Goal: Task Accomplishment & Management: Manage account settings

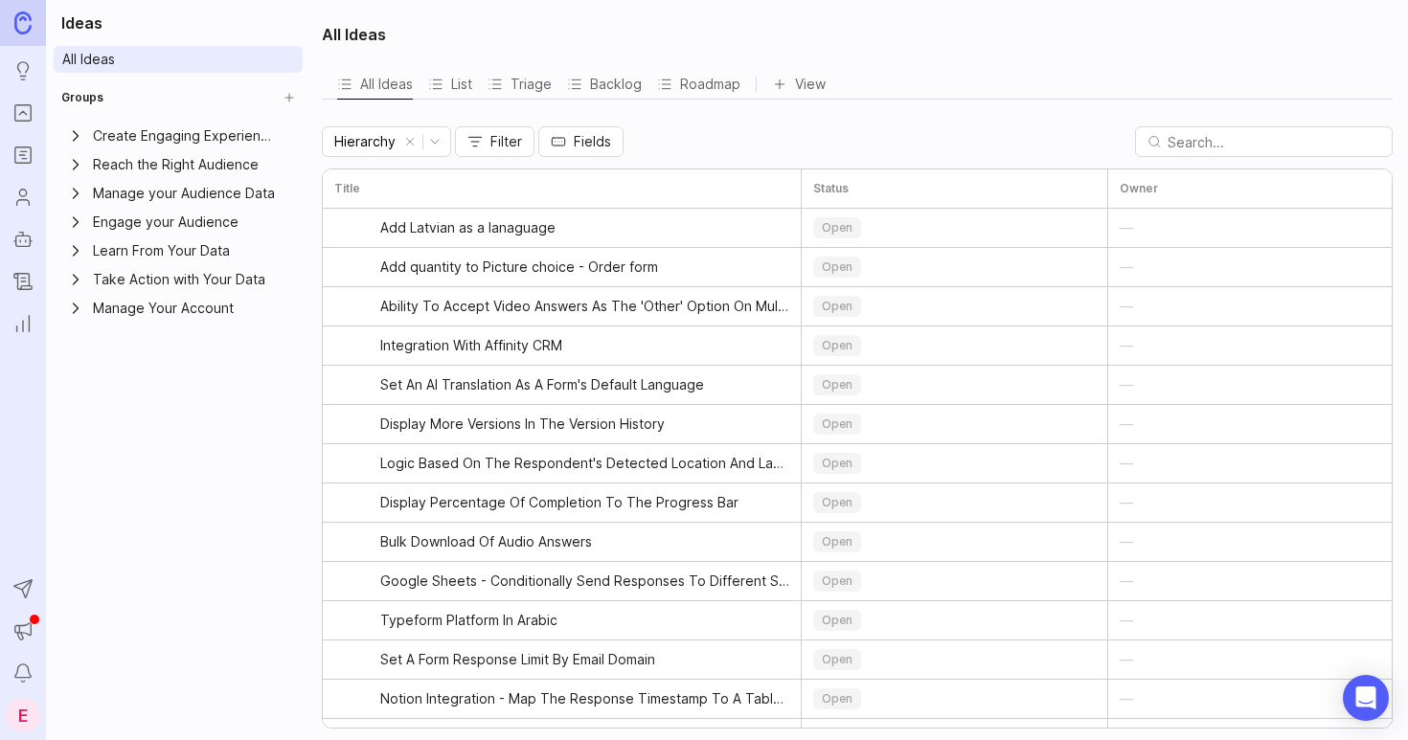
click at [28, 108] on icon "Portal" at bounding box center [22, 113] width 21 height 23
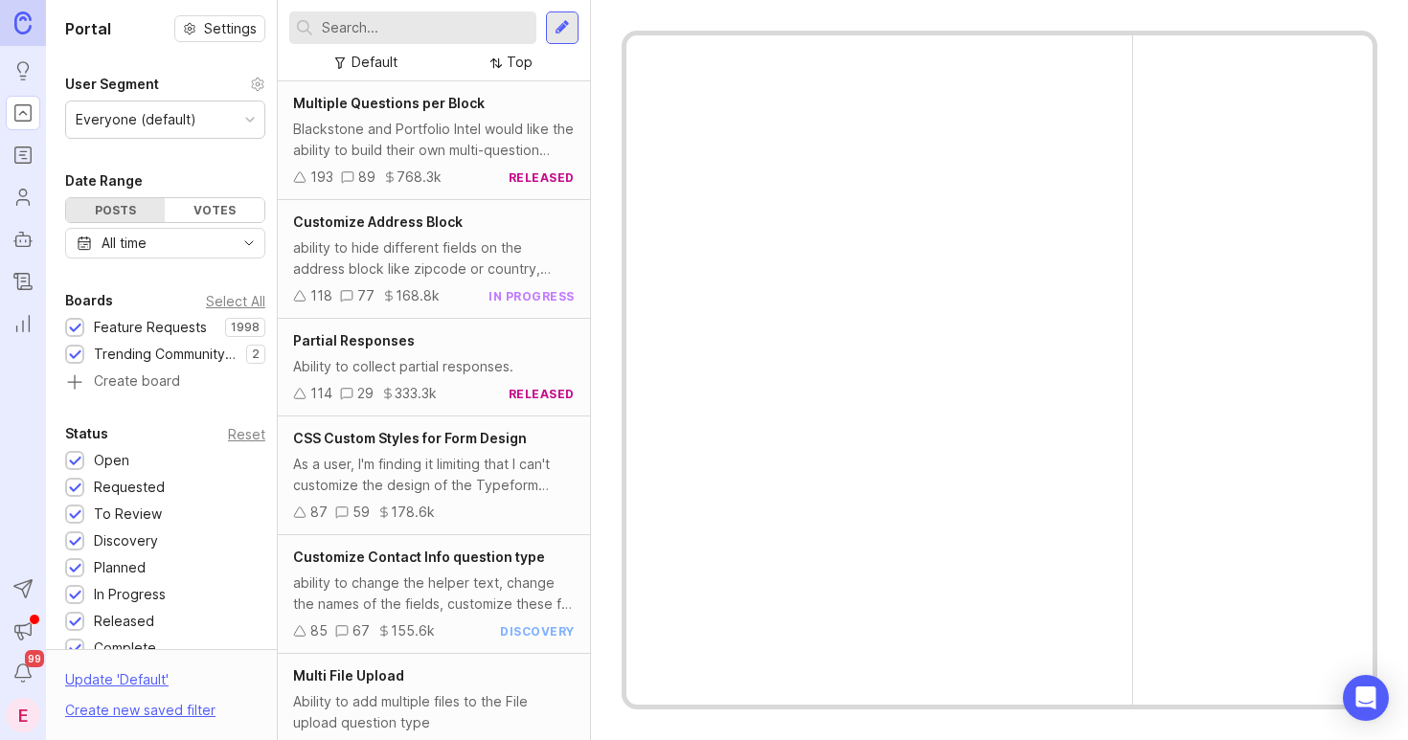
click at [30, 709] on div "E" at bounding box center [23, 715] width 34 height 34
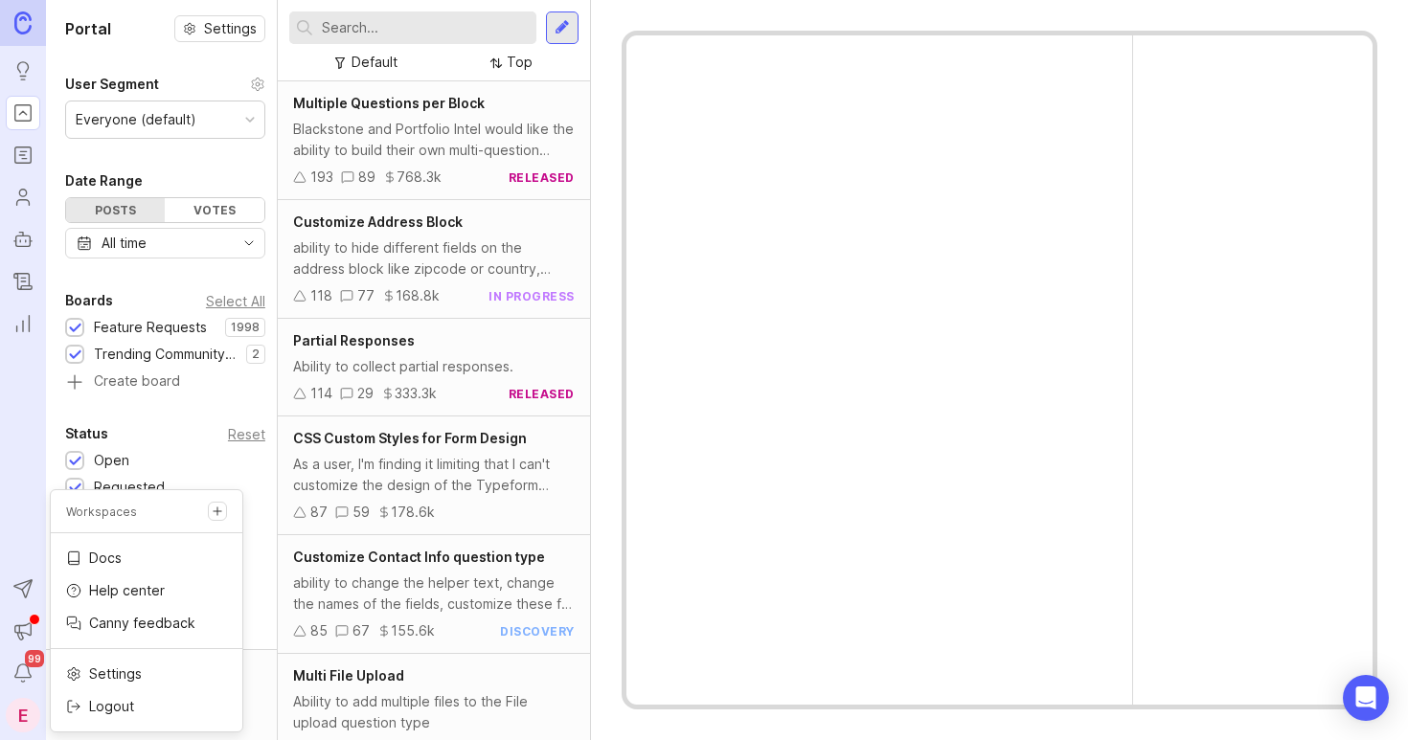
click at [87, 550] on link "Docs" at bounding box center [147, 558] width 192 height 31
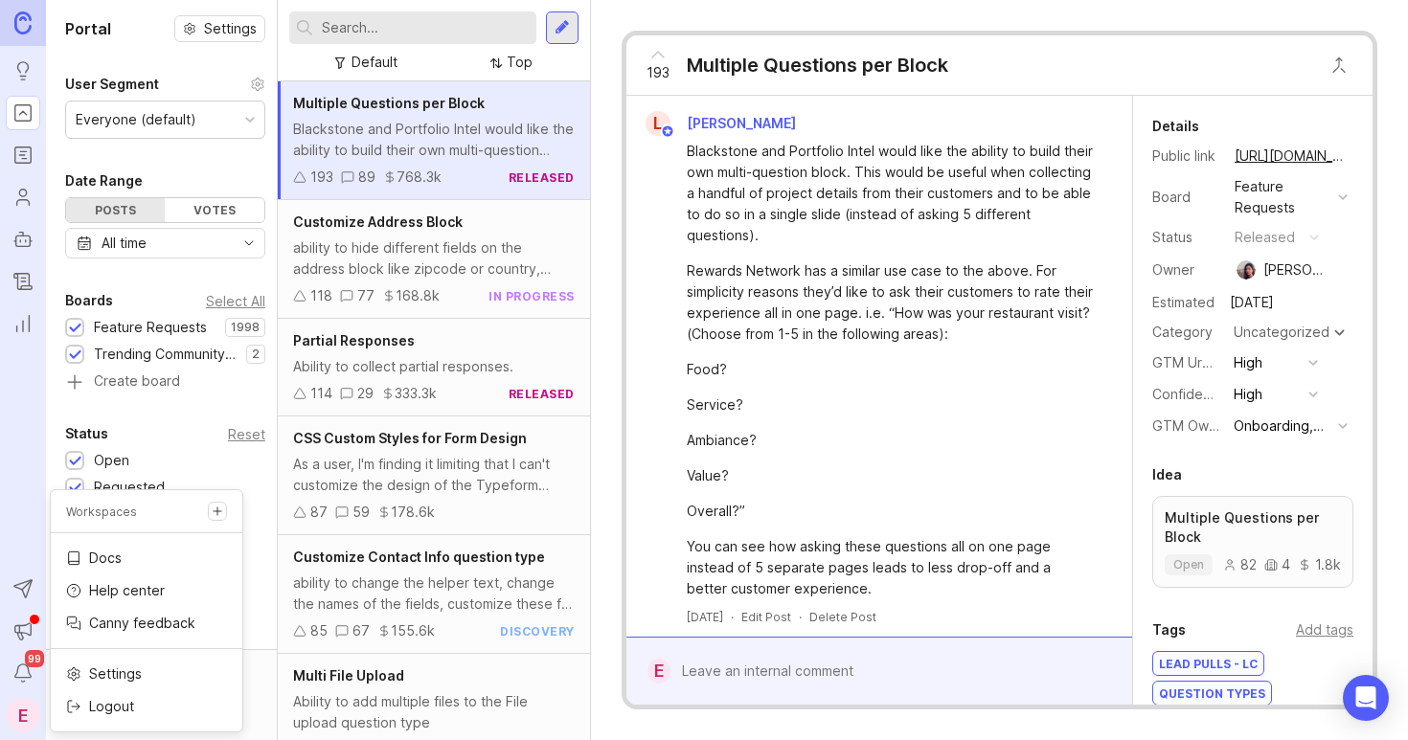
click at [21, 512] on nav "Ideas Portal Roadmaps Users Autopilot Changelog Reporting Send to Autopilot Ann…" at bounding box center [23, 370] width 46 height 740
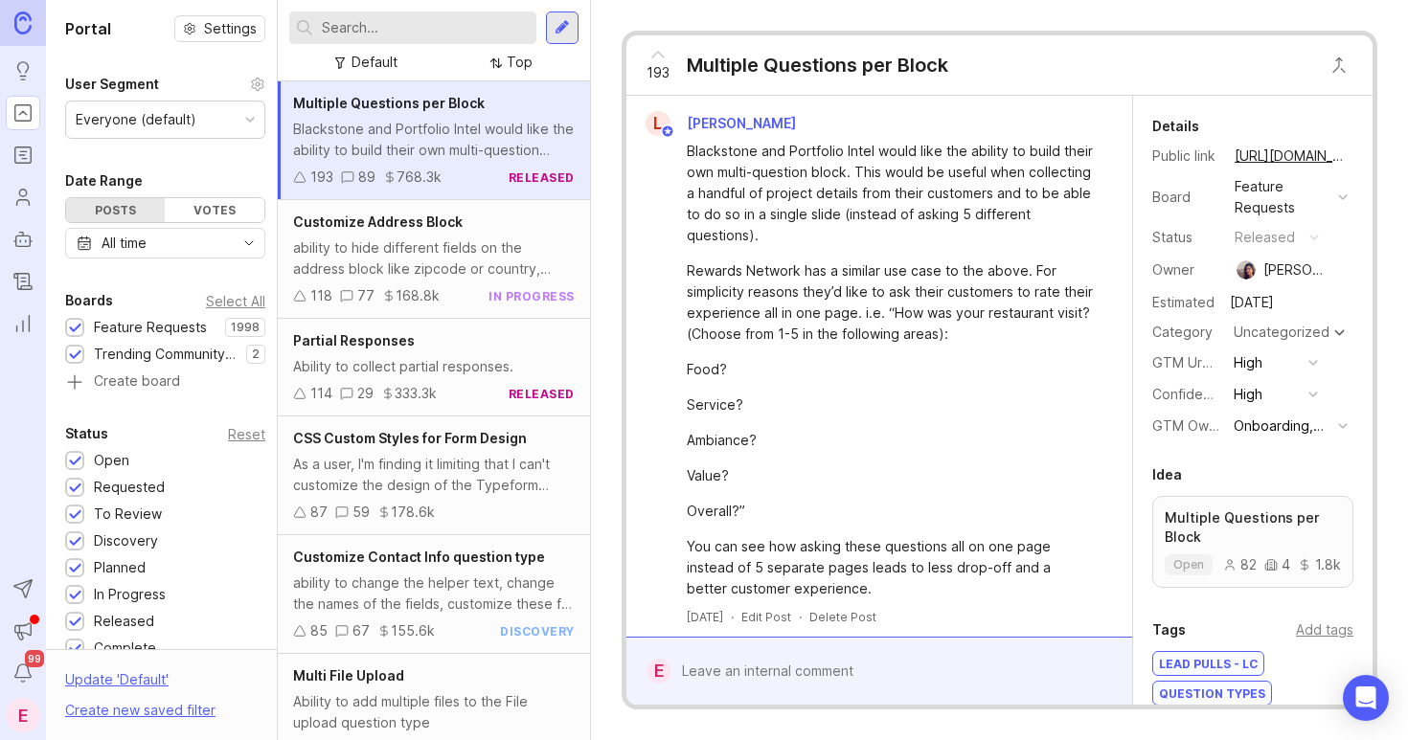
click at [26, 633] on icon "Announcements" at bounding box center [23, 630] width 16 height 12
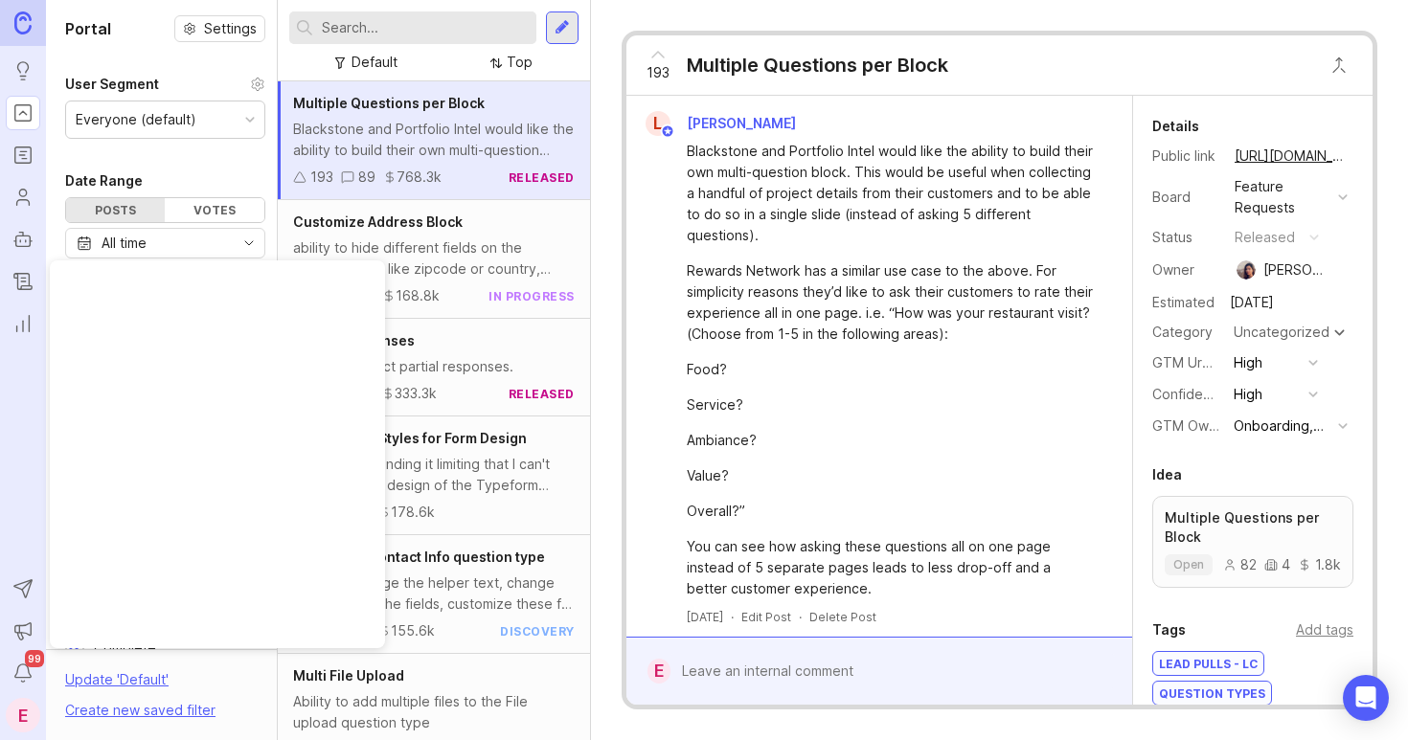
click at [21, 594] on icon "Send to Autopilot" at bounding box center [22, 589] width 21 height 23
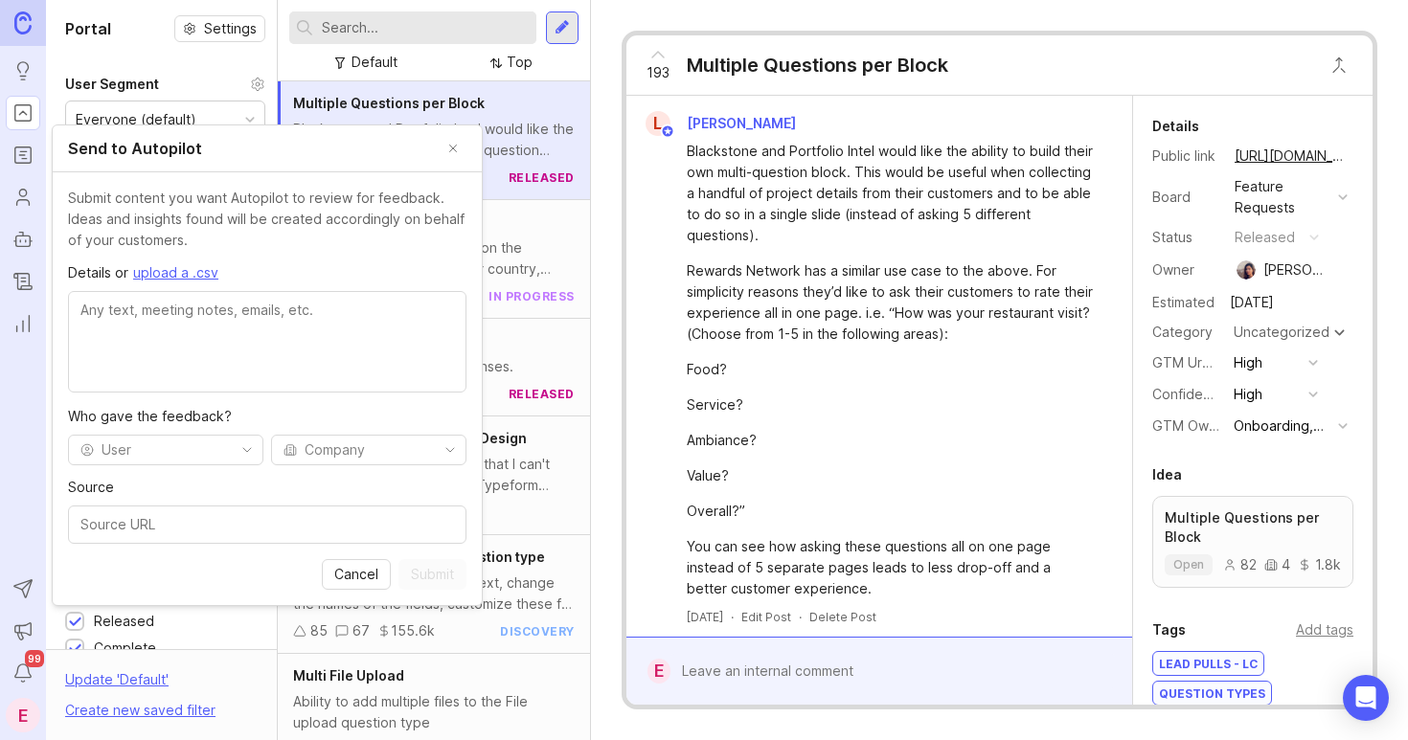
click at [28, 322] on icon "Reporting" at bounding box center [22, 323] width 21 height 23
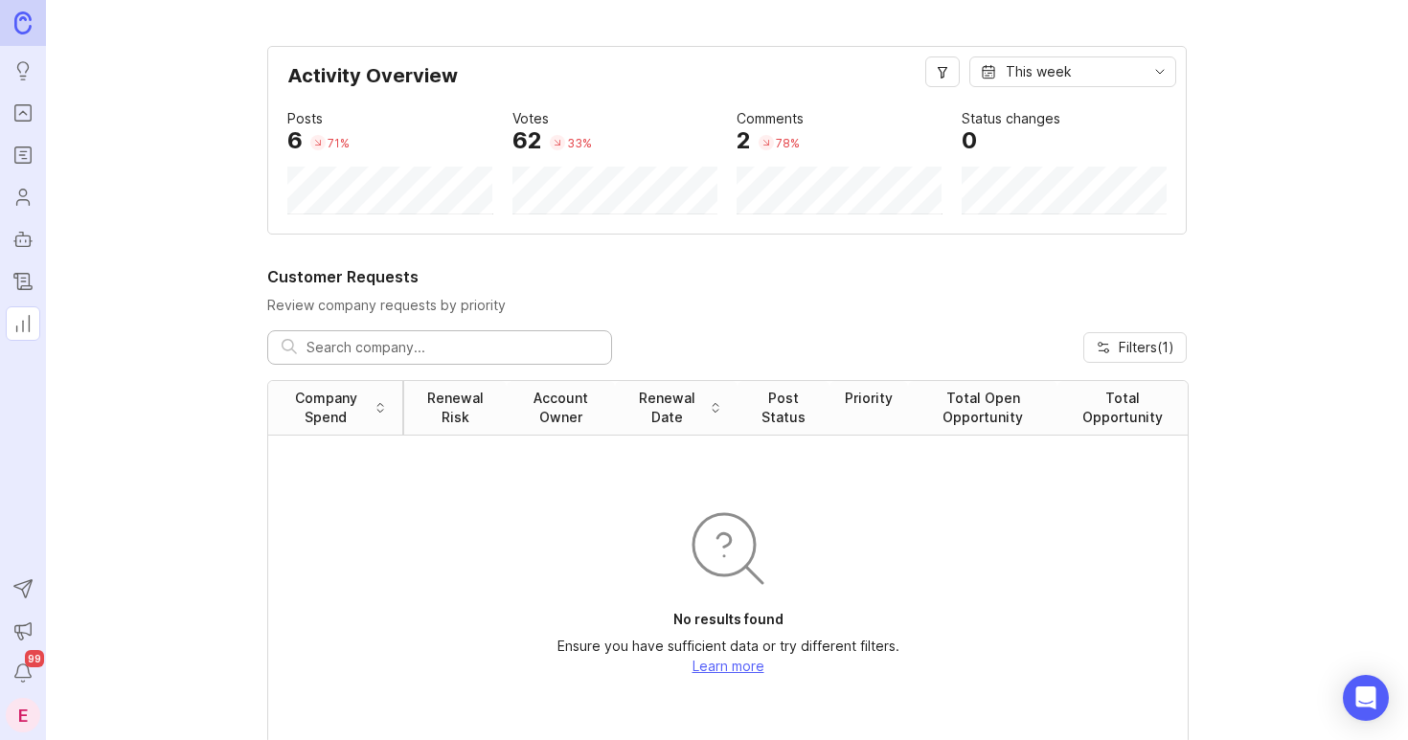
click at [25, 283] on icon "Changelog" at bounding box center [22, 281] width 21 height 23
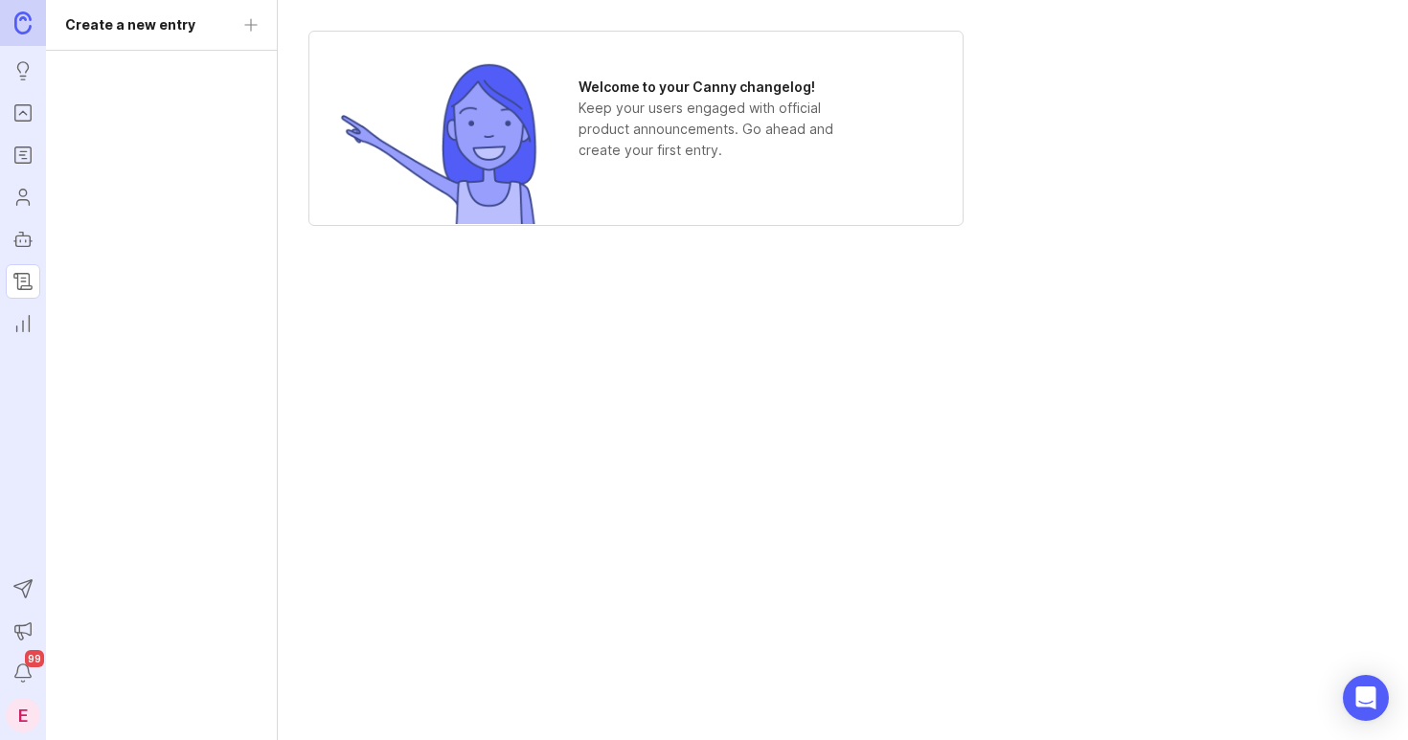
click at [26, 321] on icon "Reporting" at bounding box center [22, 323] width 21 height 23
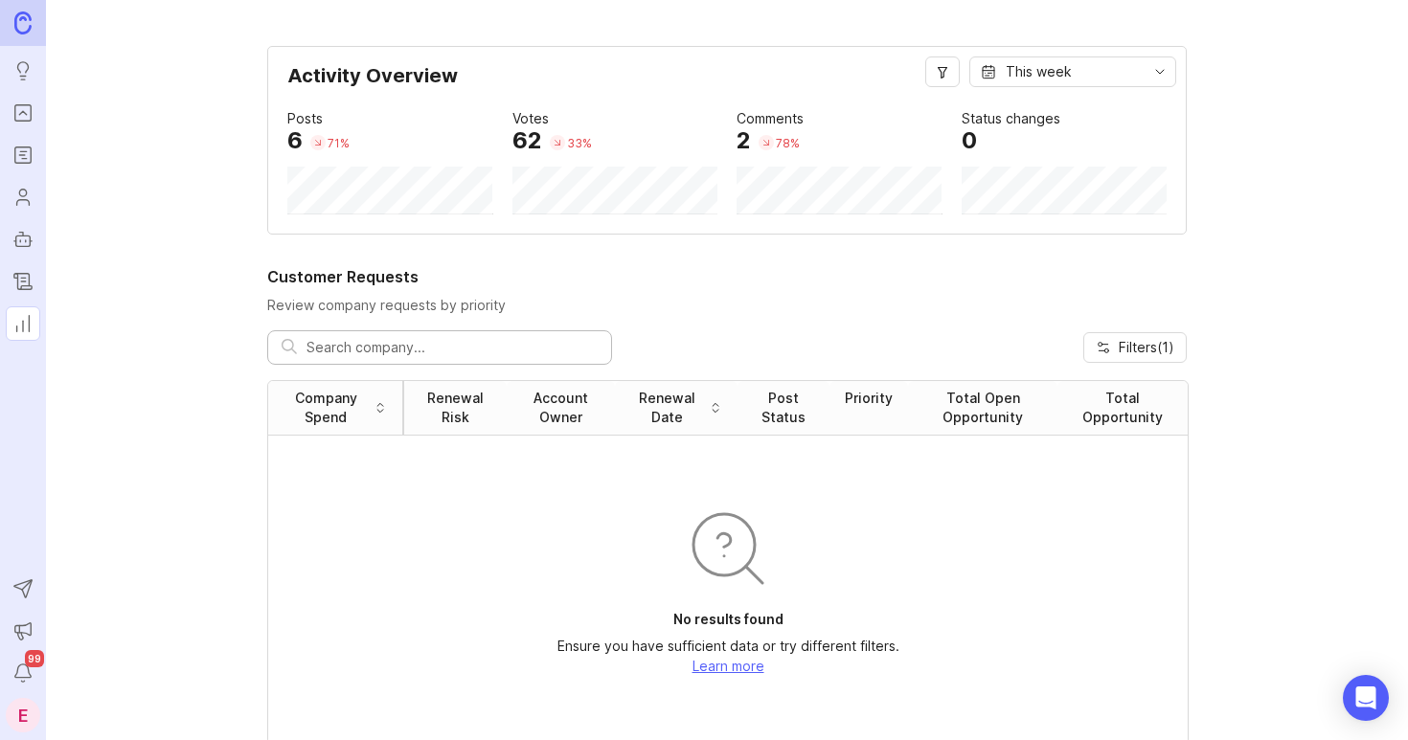
click at [352, 357] on input "text" at bounding box center [452, 347] width 291 height 21
type input "datasite"
drag, startPoint x: 370, startPoint y: 347, endPoint x: 249, endPoint y: 347, distance: 120.7
type input "dhl"
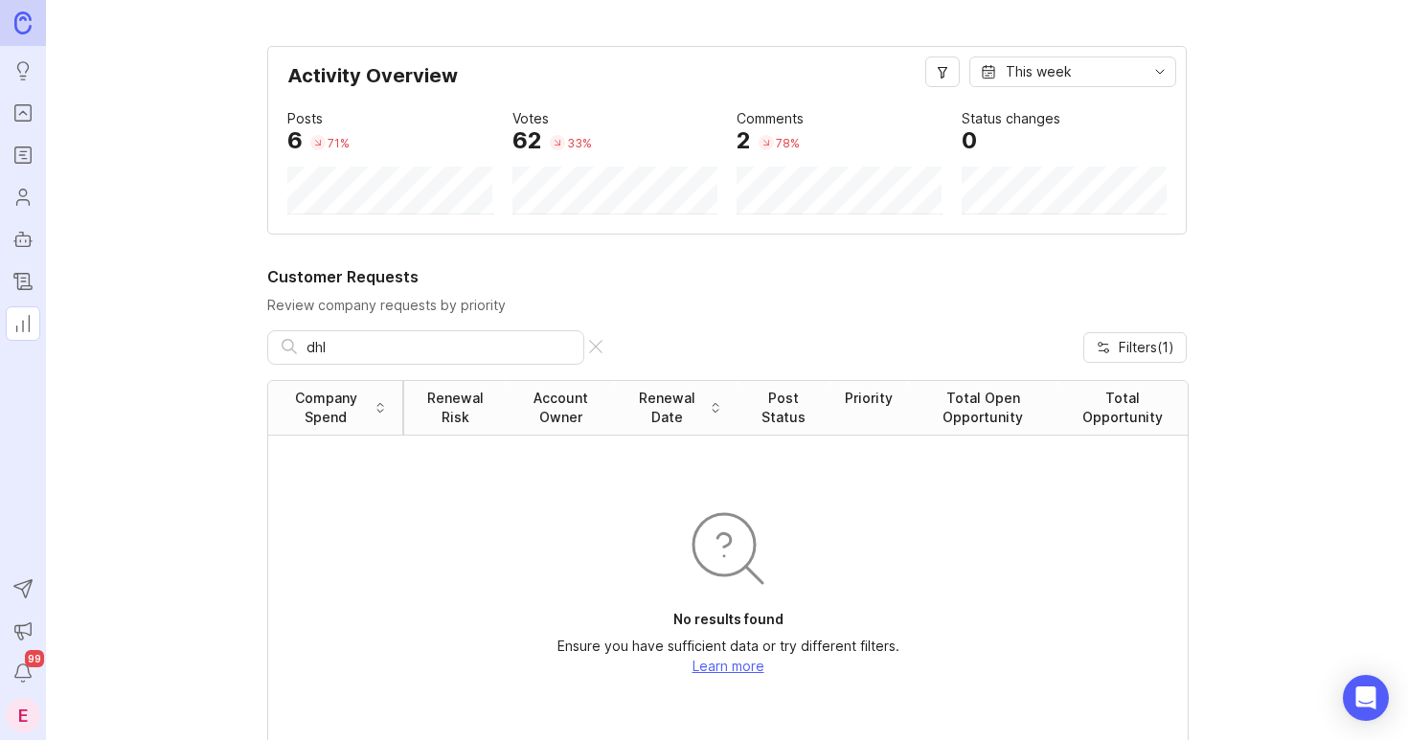
click at [685, 314] on p "Review company requests by priority" at bounding box center [727, 305] width 920 height 19
click at [11, 285] on link "Changelog" at bounding box center [23, 281] width 34 height 34
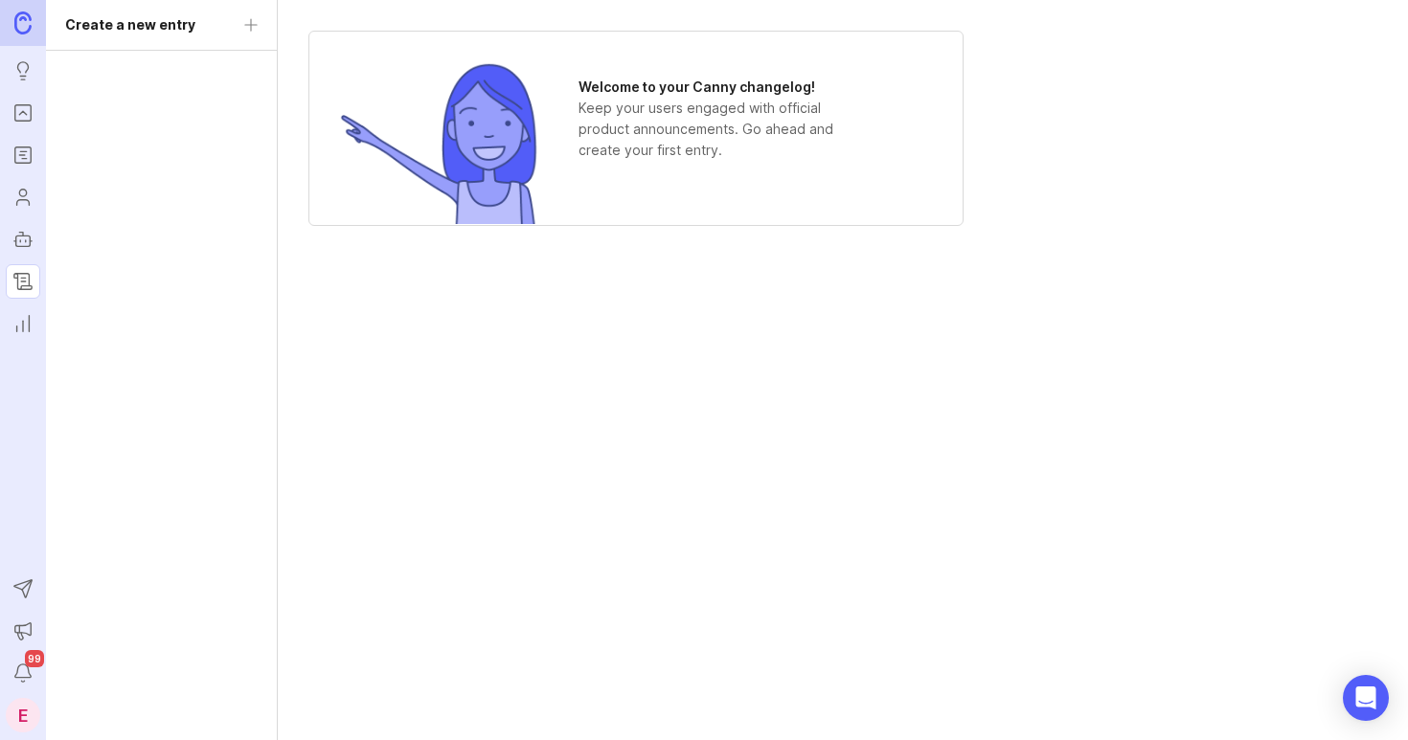
click at [19, 247] on icon "Autopilot" at bounding box center [22, 239] width 21 height 23
click at [30, 205] on icon "Users" at bounding box center [22, 197] width 21 height 23
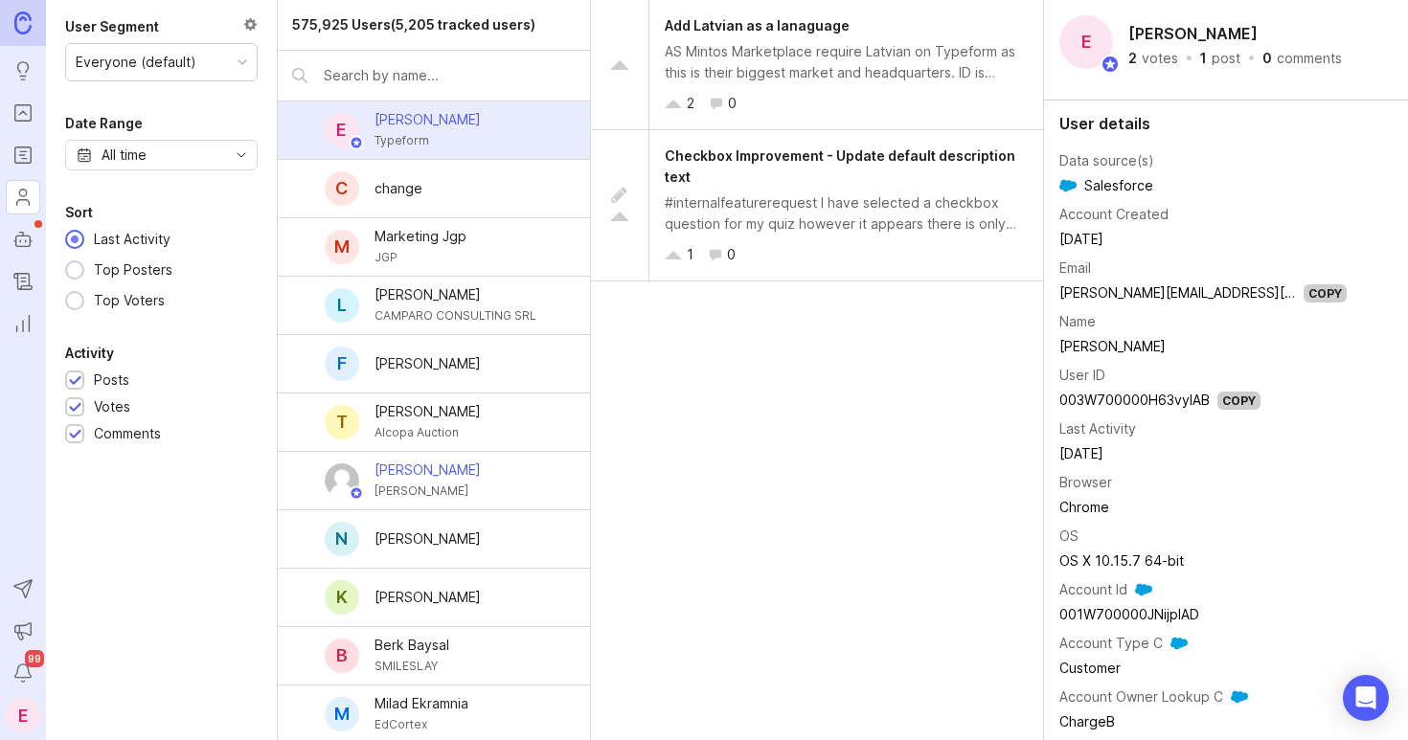
click at [522, 415] on div "T [PERSON_NAME] Alcopa Auction" at bounding box center [434, 423] width 312 height 58
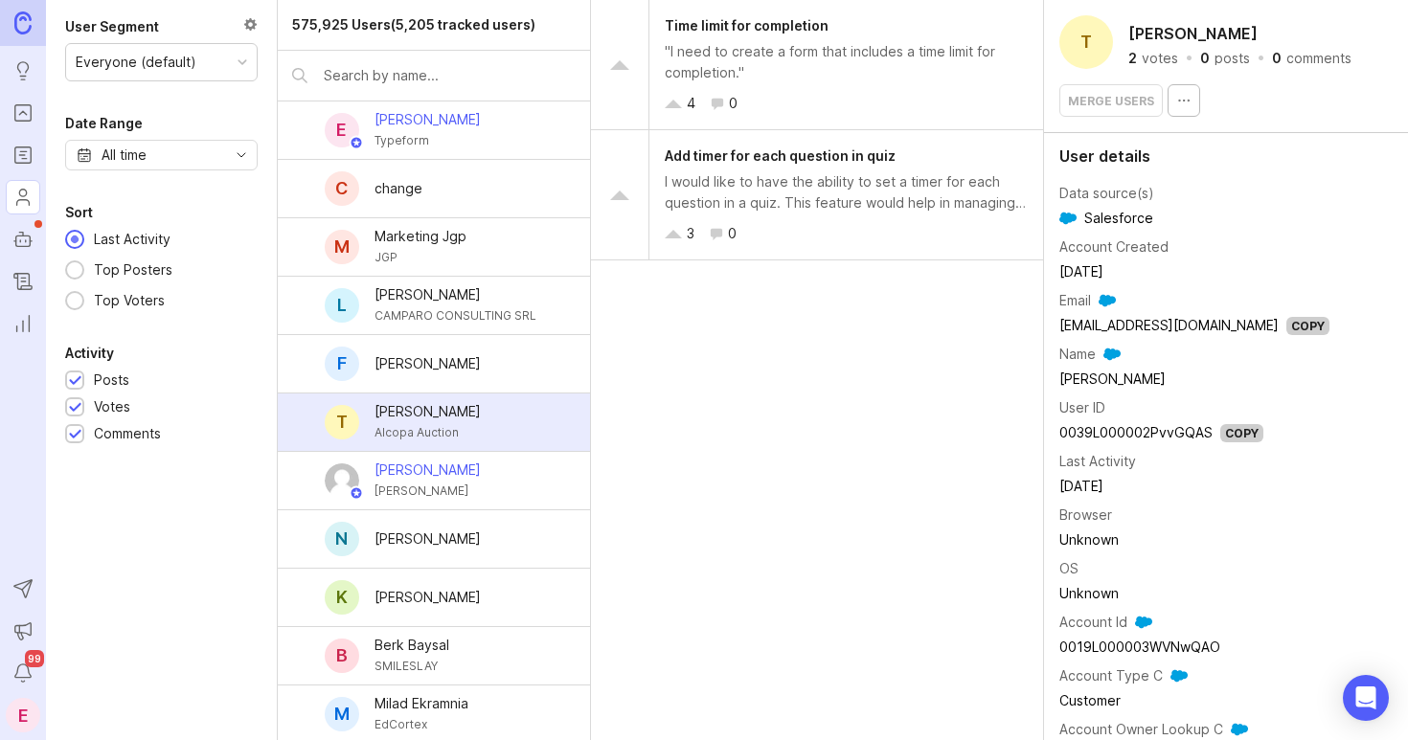
click at [519, 482] on div "[PERSON_NAME] [PERSON_NAME]" at bounding box center [434, 481] width 312 height 58
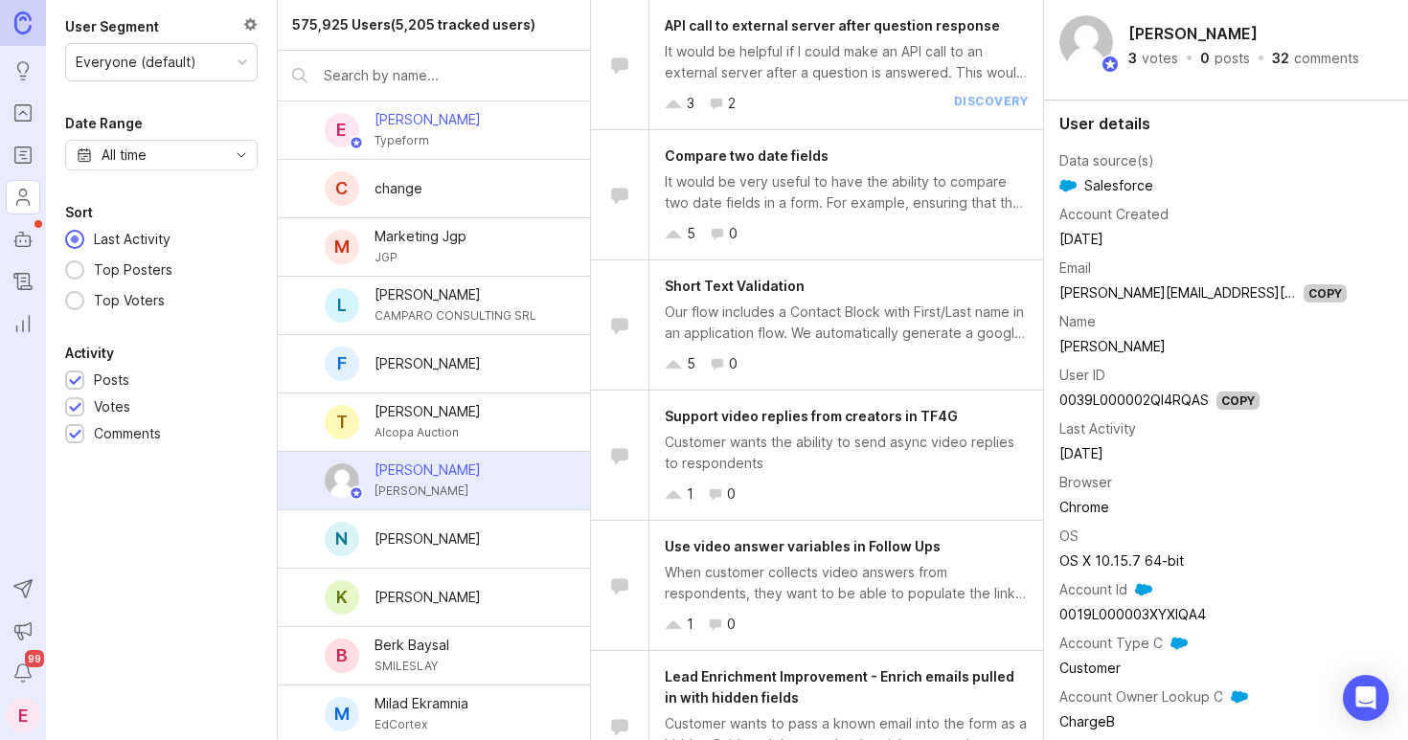
click at [459, 84] on input "text" at bounding box center [450, 75] width 252 height 21
paste input "[EMAIL_ADDRESS][PERSON_NAME][DOMAIN_NAME]"
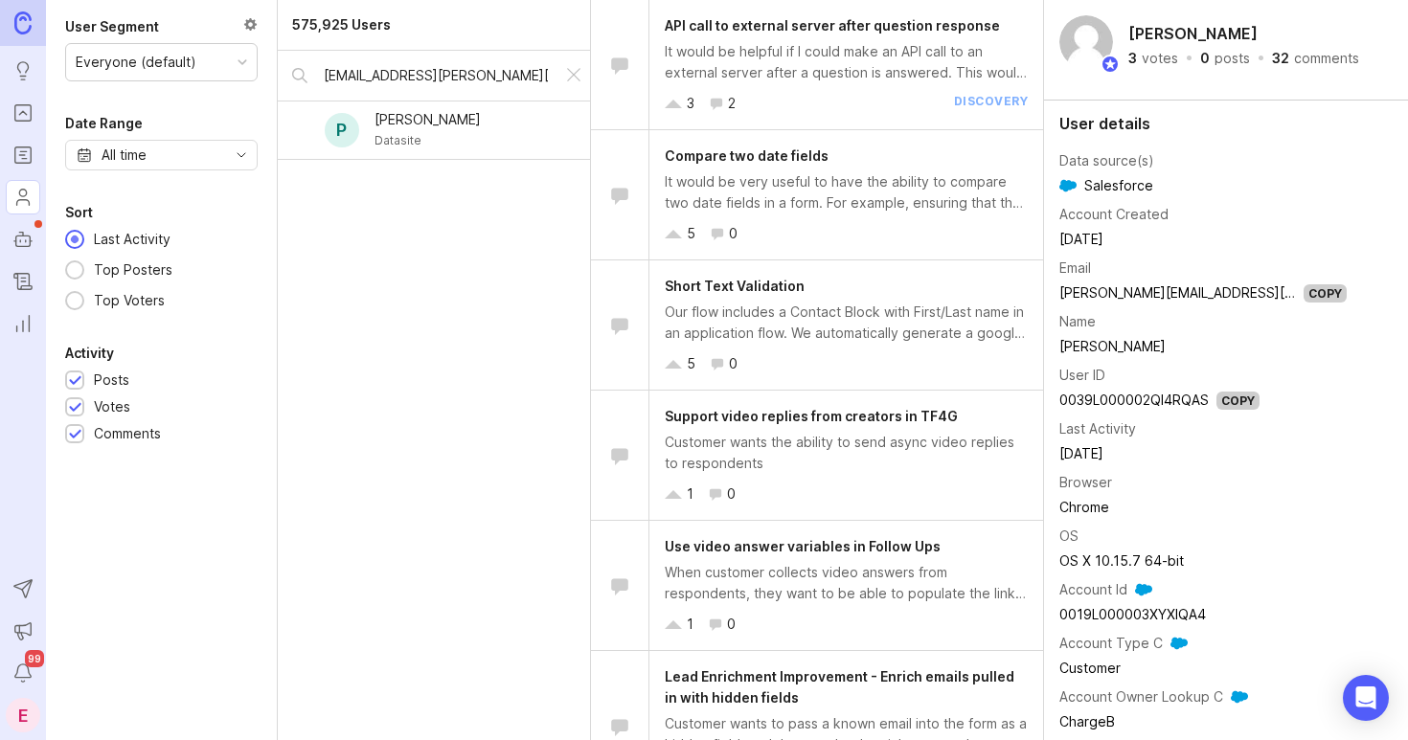
click at [448, 132] on div "Datasite" at bounding box center [428, 140] width 106 height 21
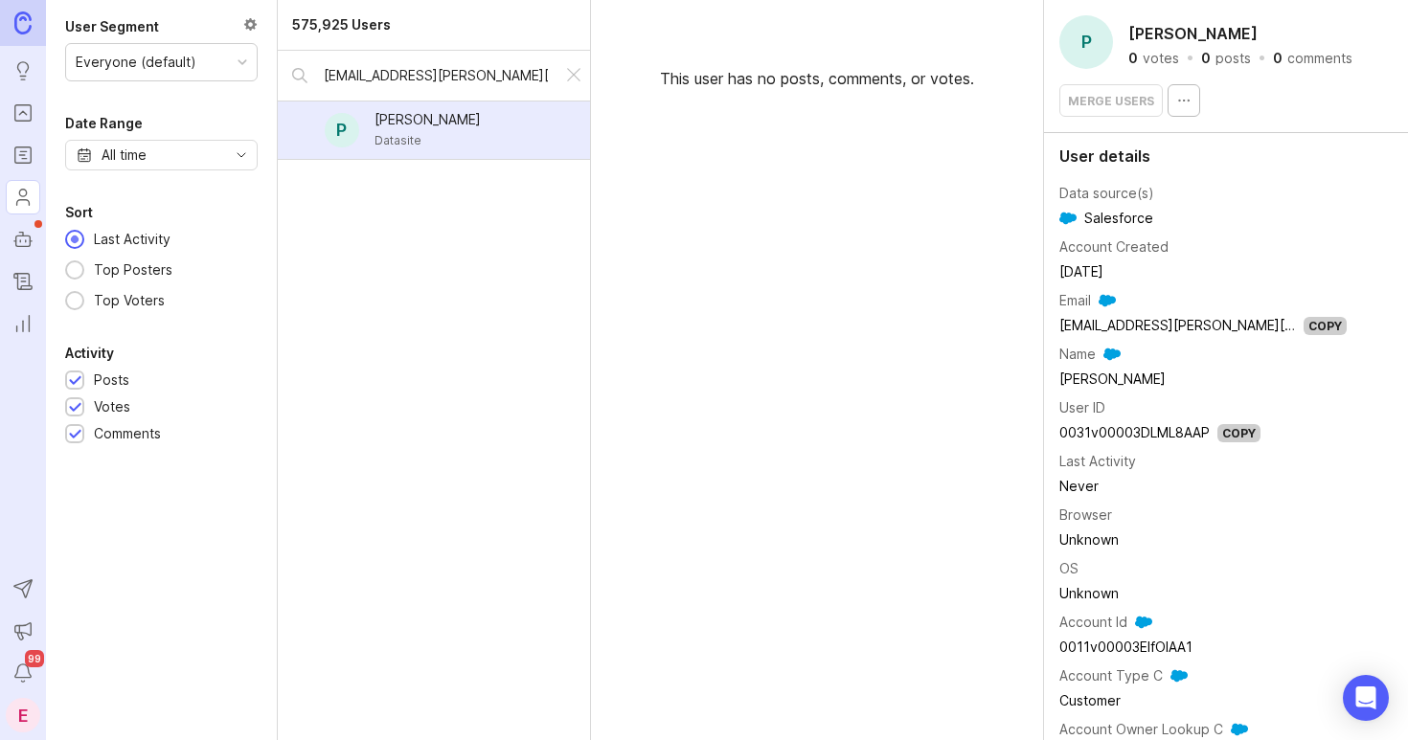
click at [487, 125] on div "P [PERSON_NAME] Datasite" at bounding box center [434, 131] width 312 height 58
click at [74, 269] on div at bounding box center [74, 269] width 11 height 11
click at [76, 297] on div at bounding box center [74, 300] width 11 height 11
click at [420, 153] on div "P [PERSON_NAME] Datasite" at bounding box center [434, 131] width 312 height 58
drag, startPoint x: 415, startPoint y: 79, endPoint x: 299, endPoint y: 79, distance: 115.9
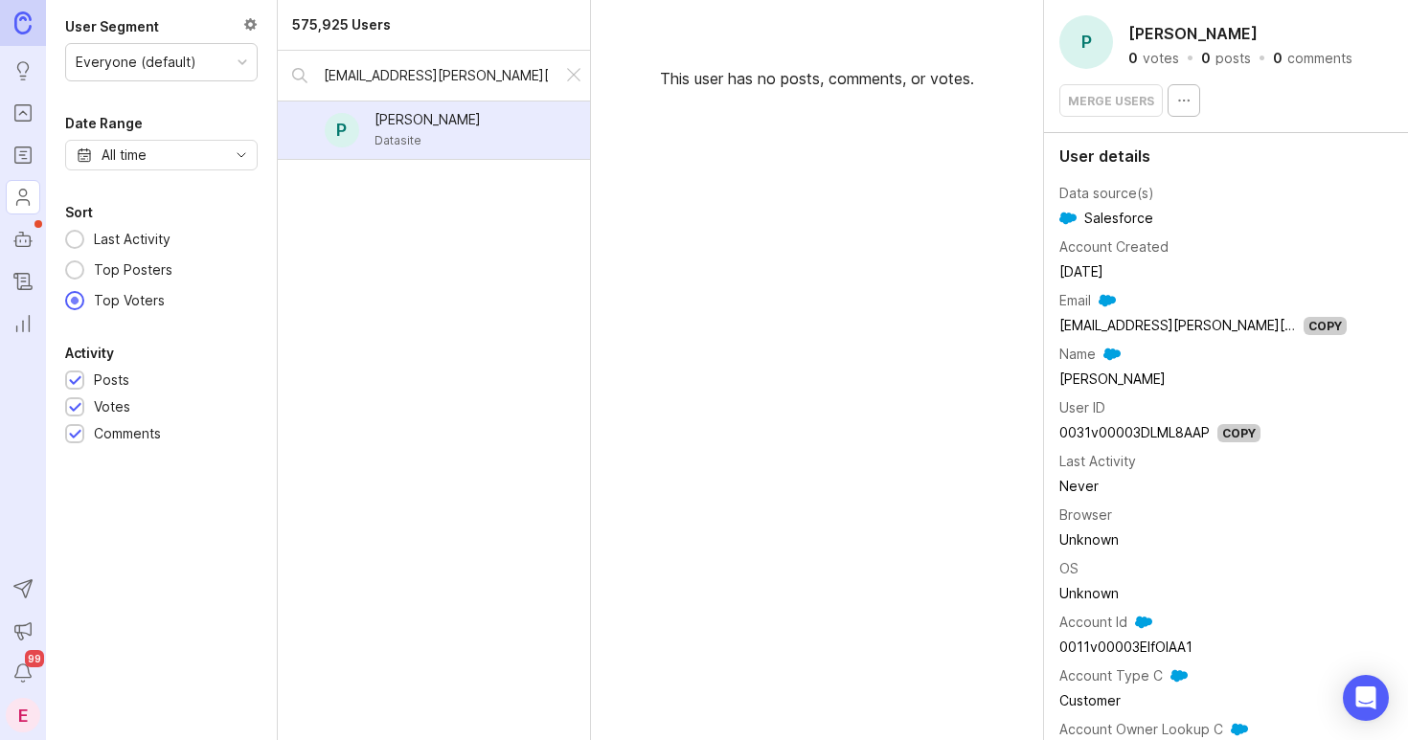
click at [299, 79] on div "[EMAIL_ADDRESS][PERSON_NAME][DOMAIN_NAME]" at bounding box center [420, 76] width 284 height 50
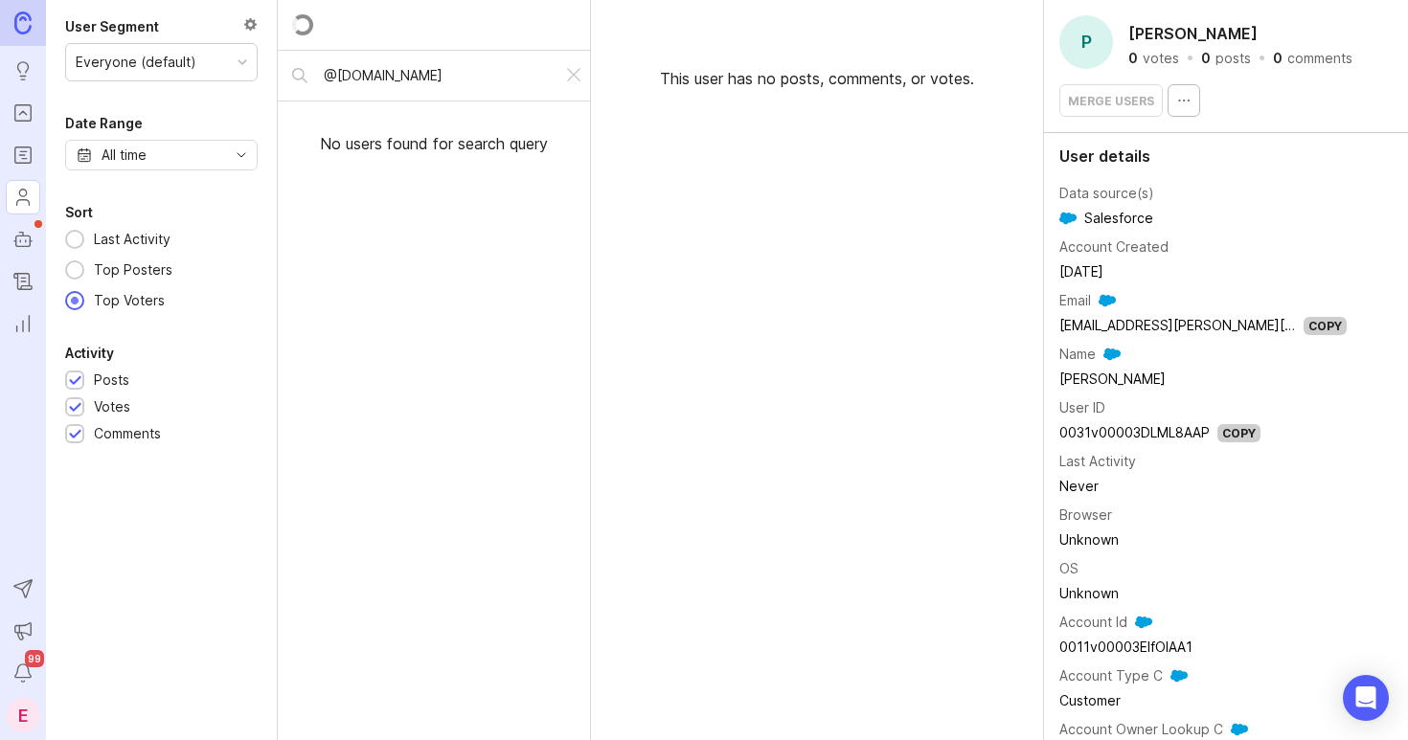
type input "@[DOMAIN_NAME]"
drag, startPoint x: 471, startPoint y: 74, endPoint x: 313, endPoint y: 74, distance: 158.0
click at [313, 74] on div "@[DOMAIN_NAME]" at bounding box center [420, 76] width 284 height 50
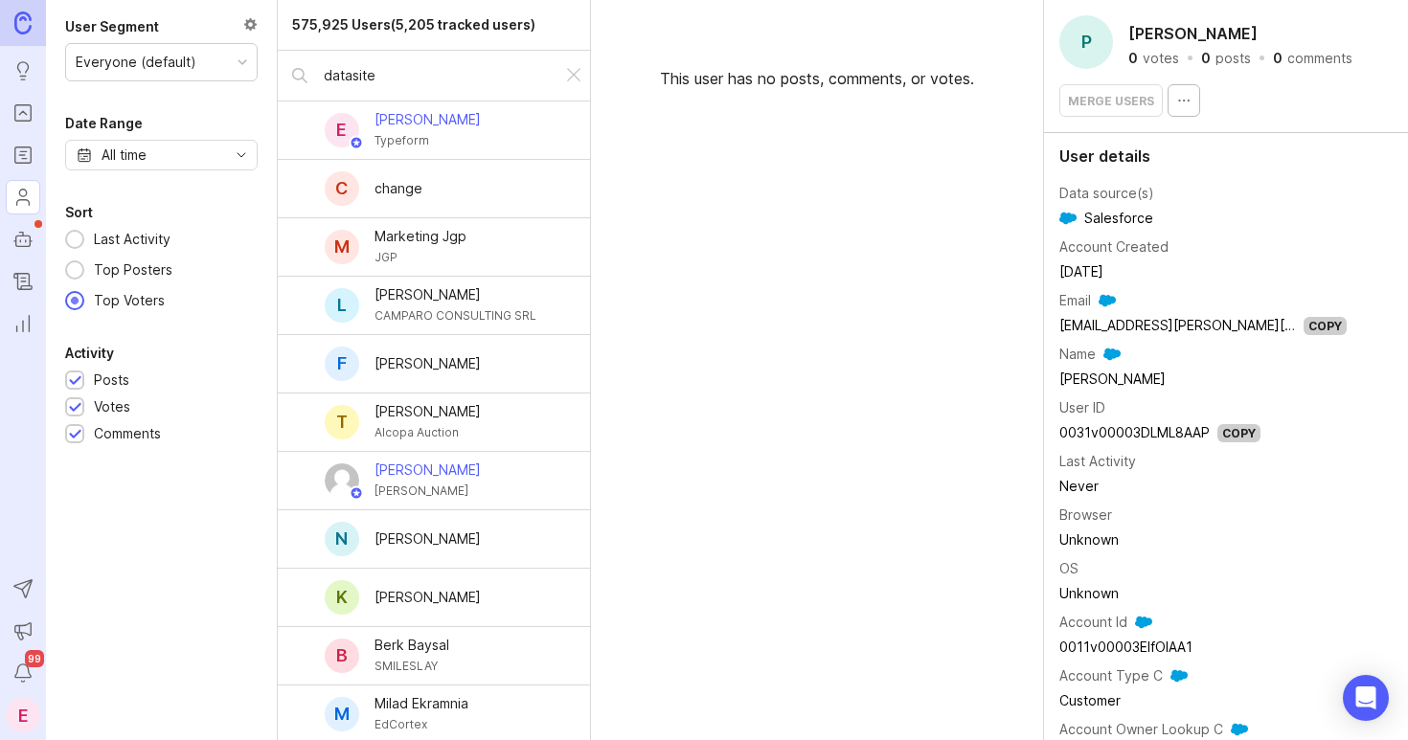
type input "datasite"
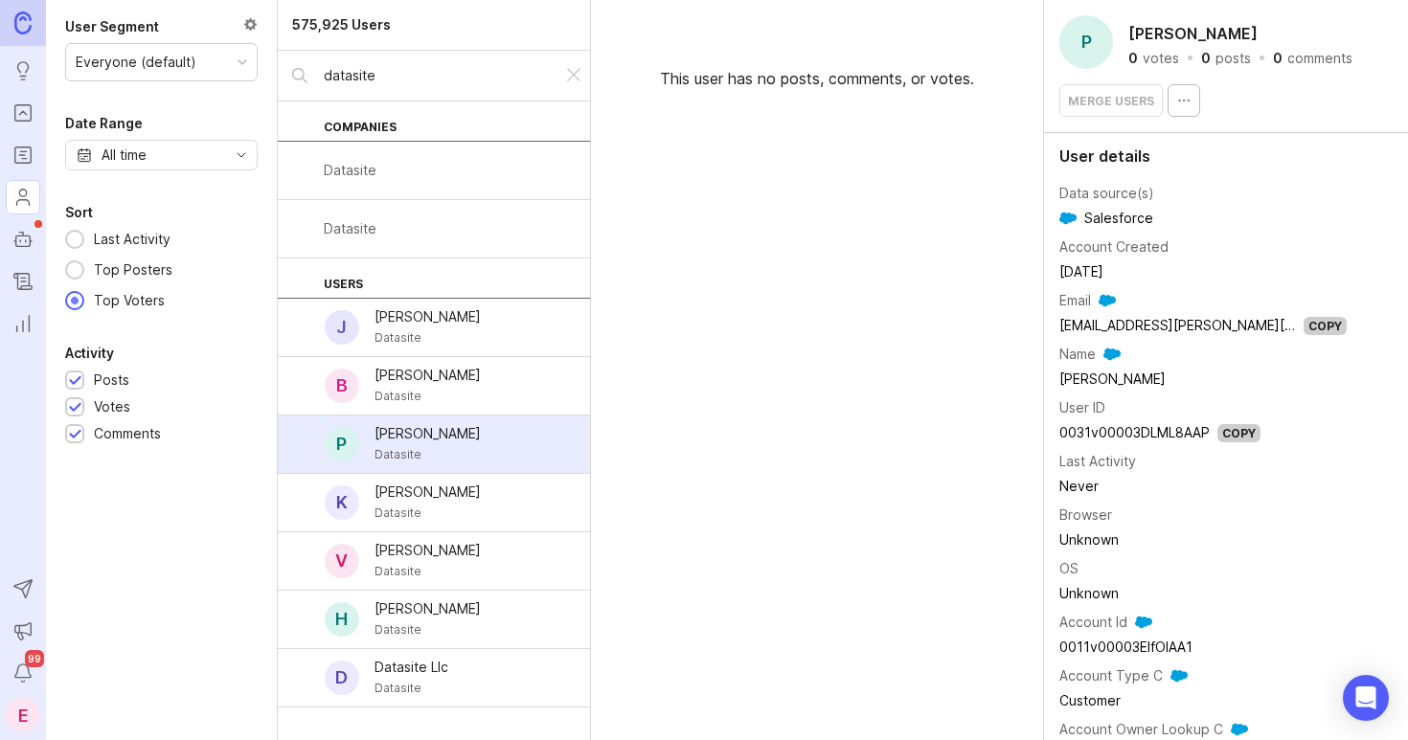
click at [461, 439] on div "[PERSON_NAME]" at bounding box center [428, 433] width 106 height 21
click at [452, 369] on div "[PERSON_NAME]" at bounding box center [428, 375] width 106 height 21
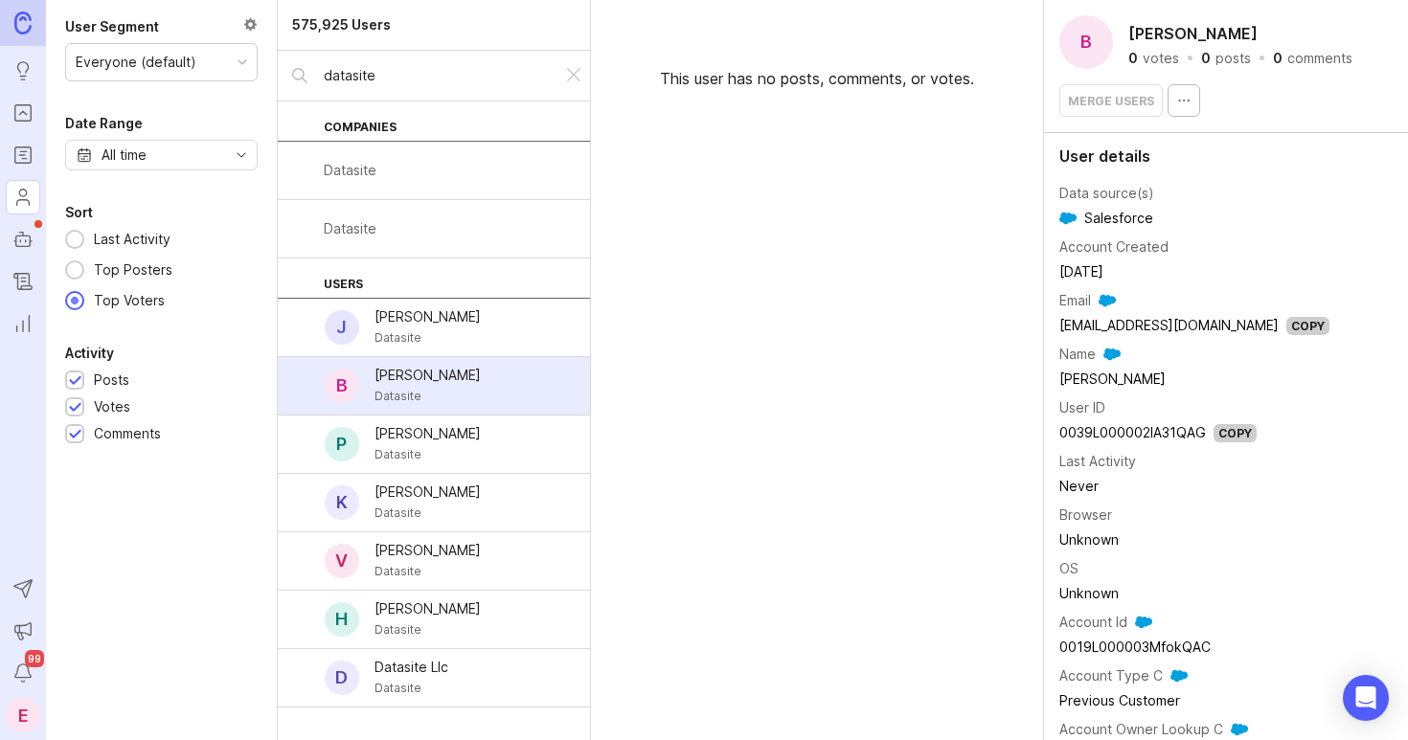
click at [457, 320] on div "[PERSON_NAME]" at bounding box center [428, 317] width 106 height 21
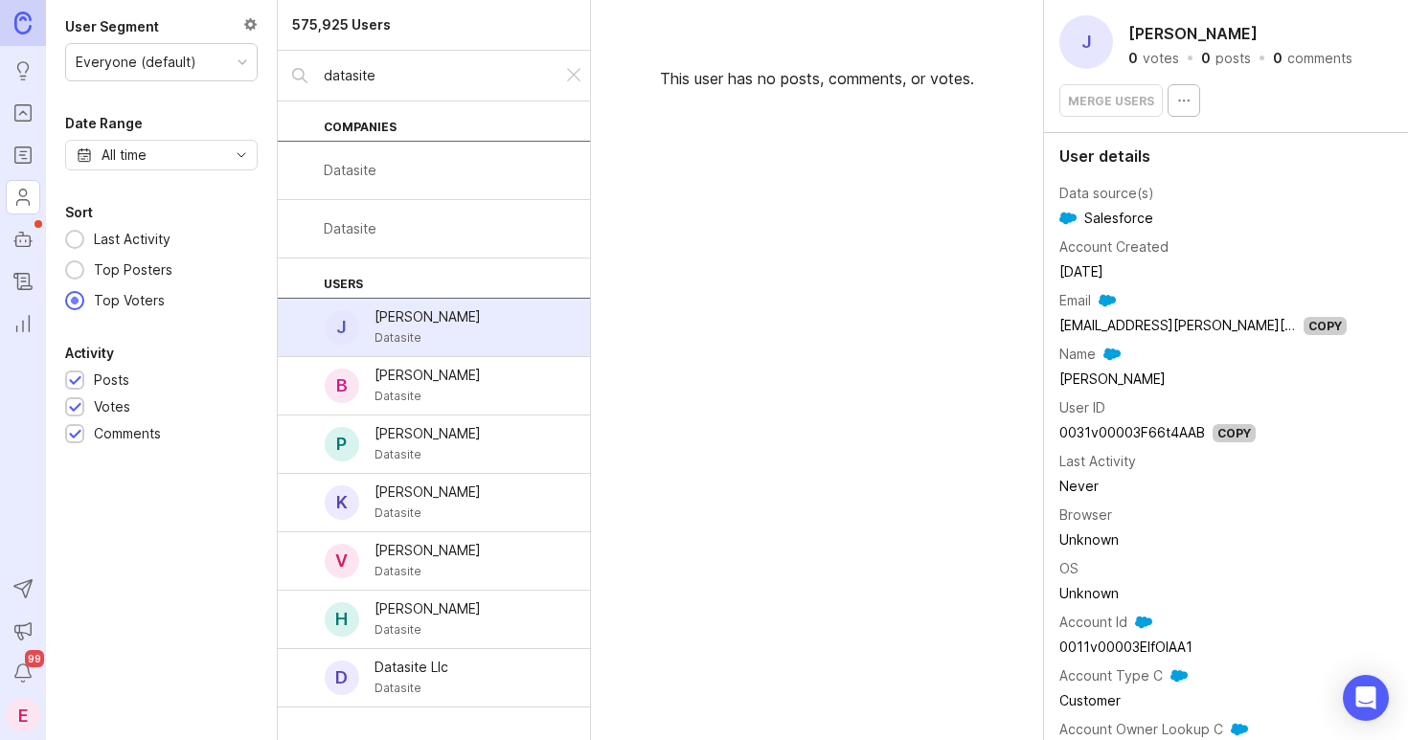
click at [457, 378] on div "[PERSON_NAME]" at bounding box center [428, 375] width 106 height 21
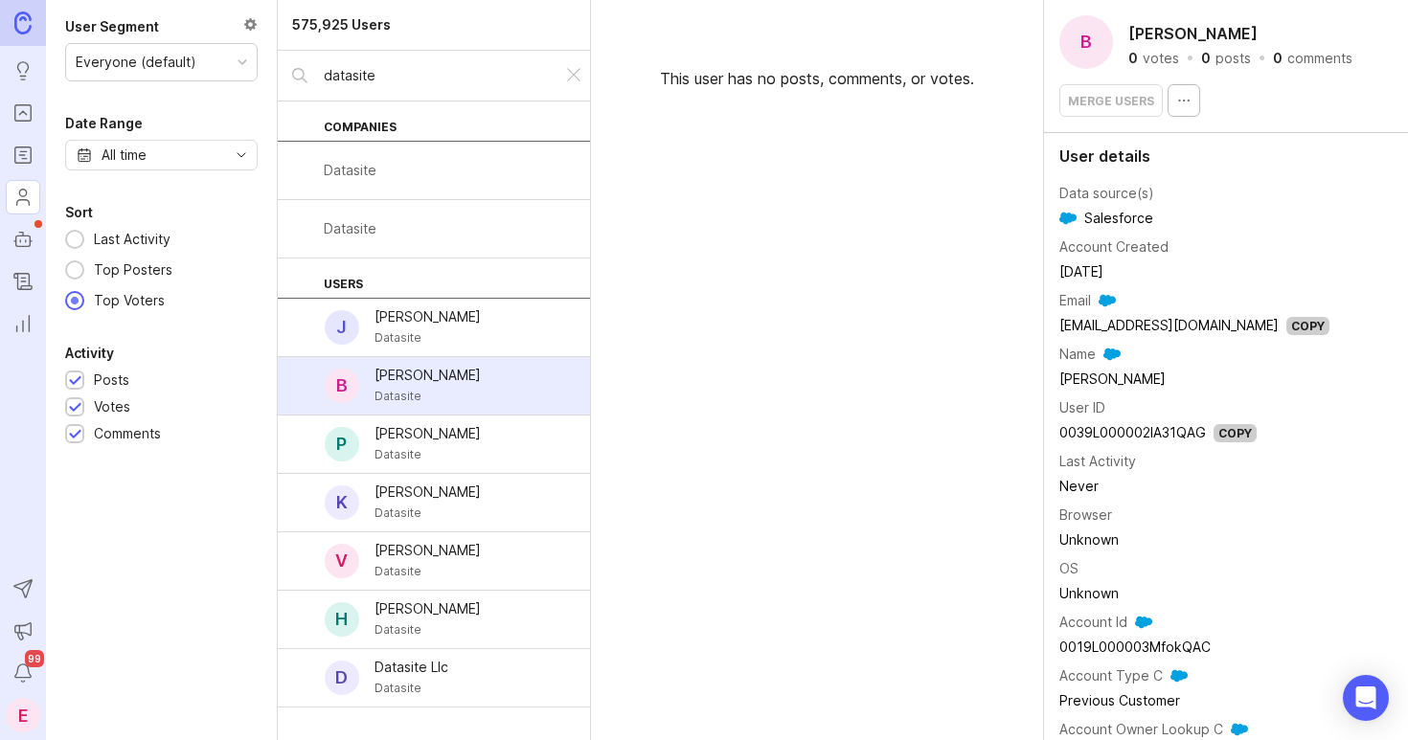
click at [457, 411] on div "B [PERSON_NAME] Datasite" at bounding box center [434, 386] width 312 height 58
click at [457, 226] on div "Datasite" at bounding box center [434, 229] width 312 height 58
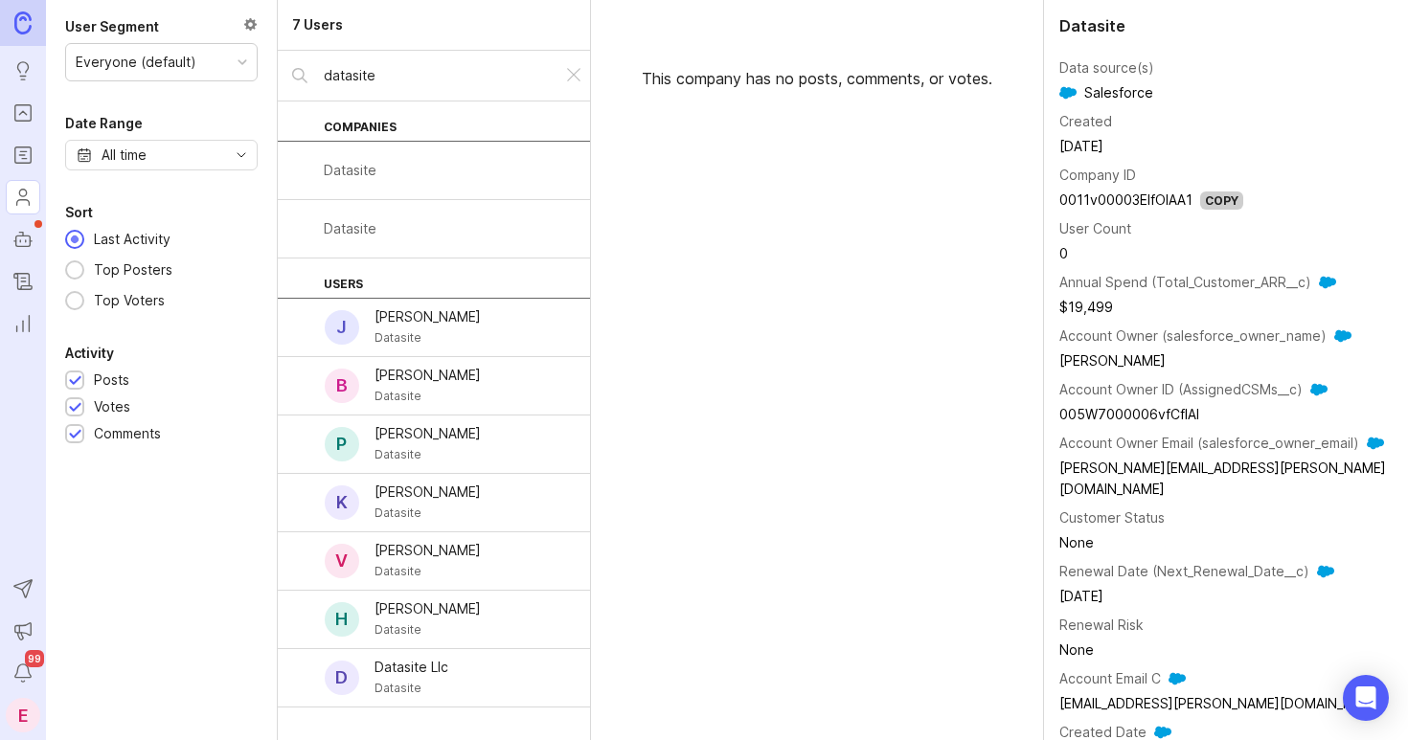
click at [452, 168] on div "Datasite" at bounding box center [434, 171] width 312 height 58
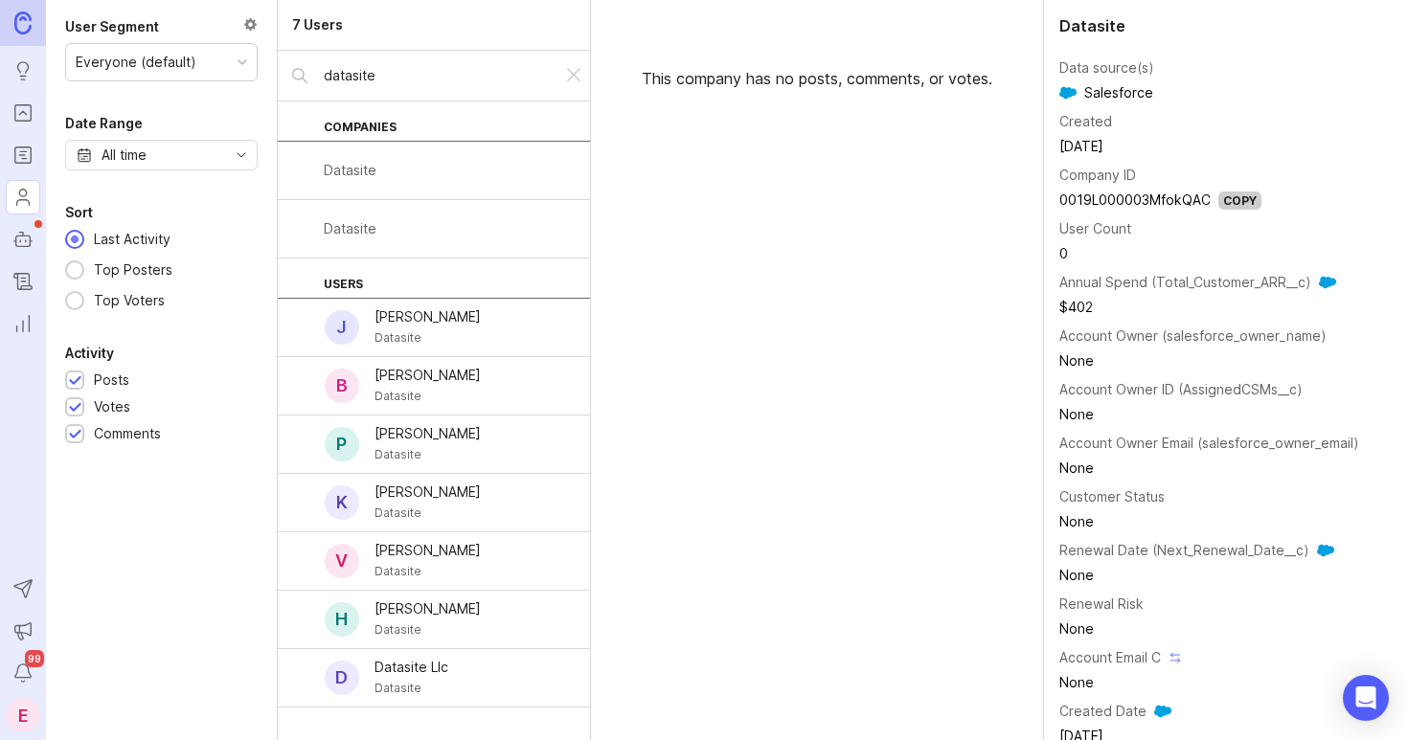
click at [452, 239] on div "Datasite" at bounding box center [434, 229] width 312 height 58
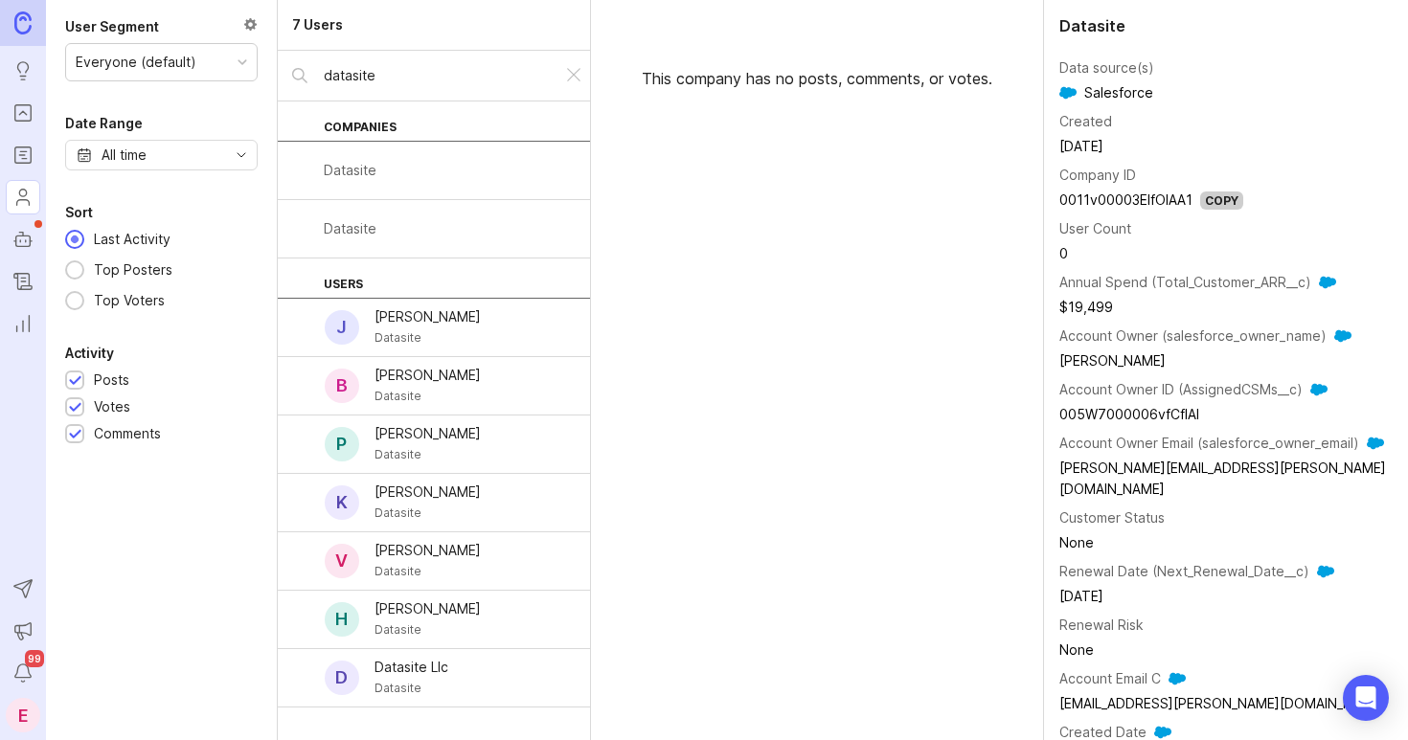
click at [452, 169] on div "Datasite" at bounding box center [434, 171] width 312 height 58
